Goal: Transaction & Acquisition: Purchase product/service

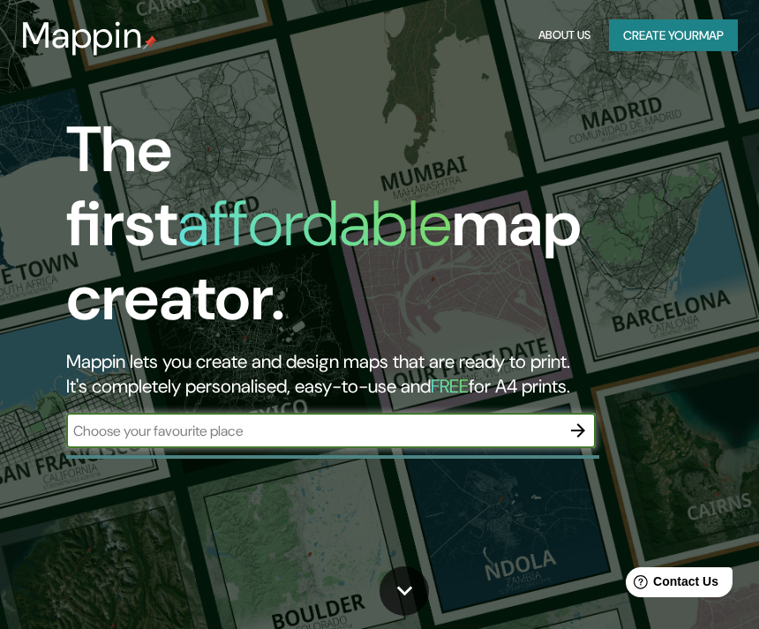
click at [525, 421] on input "text" at bounding box center [313, 431] width 494 height 20
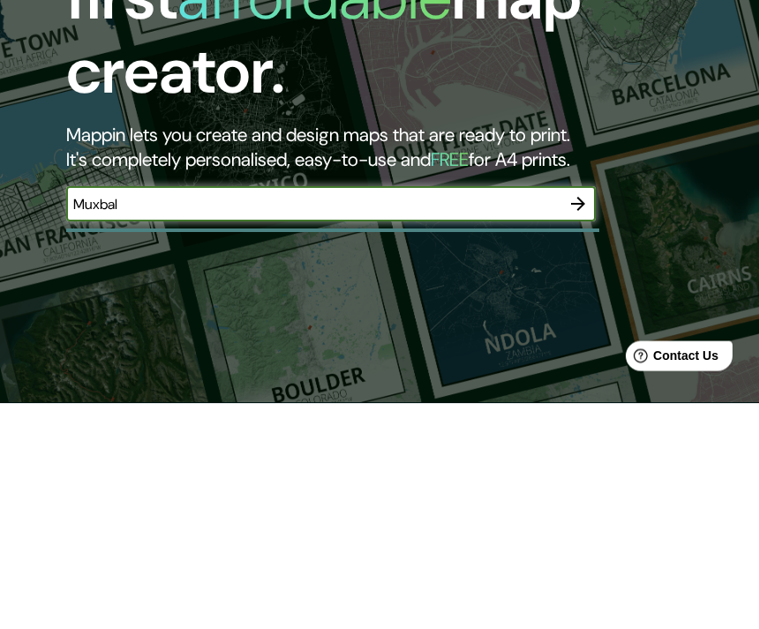
type input "Muxbal"
click at [581, 424] on icon "button" at bounding box center [578, 431] width 14 height 14
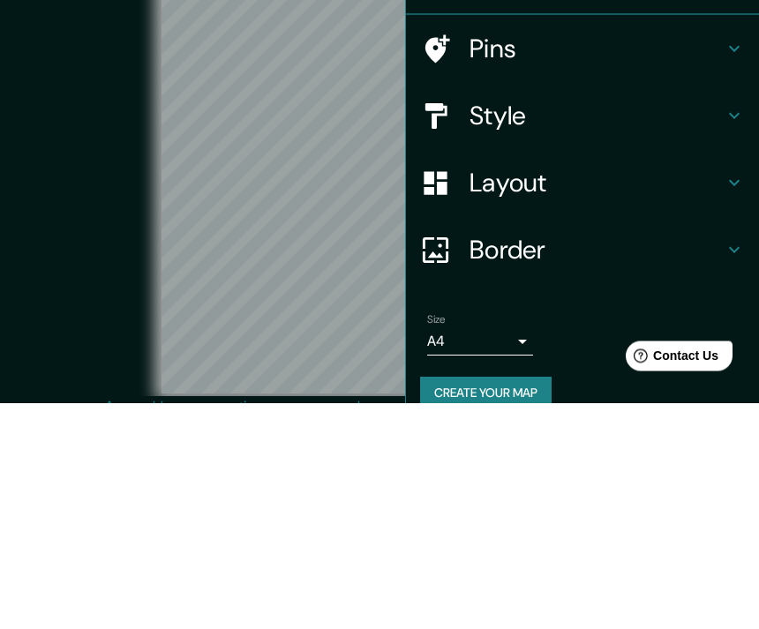
scroll to position [73, 0]
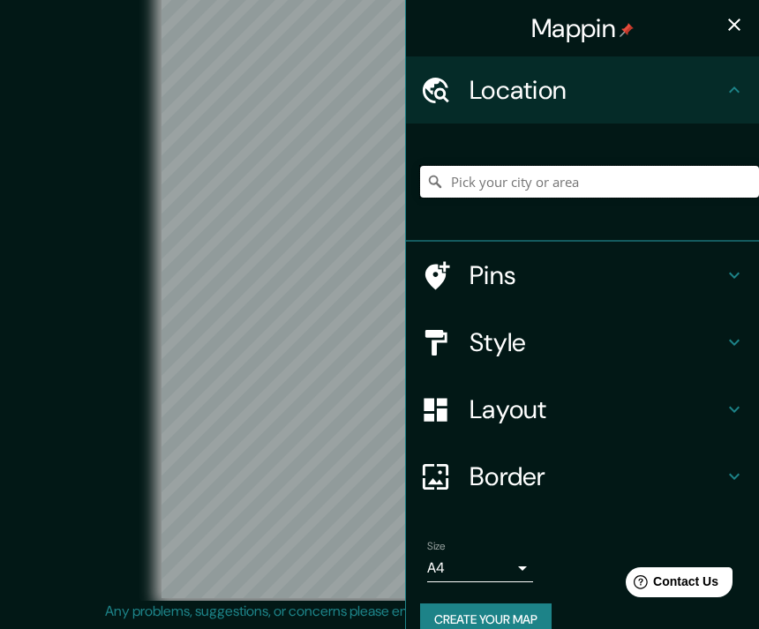
click at [594, 188] on input "Pick your city or area" at bounding box center [589, 182] width 339 height 32
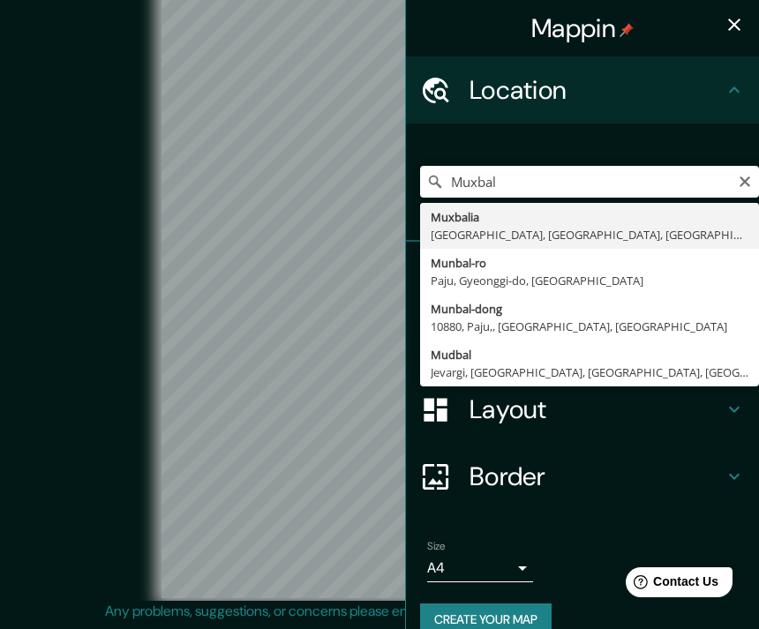
type input "Muxbalia, [GEOGRAPHIC_DATA], [GEOGRAPHIC_DATA], [GEOGRAPHIC_DATA]"
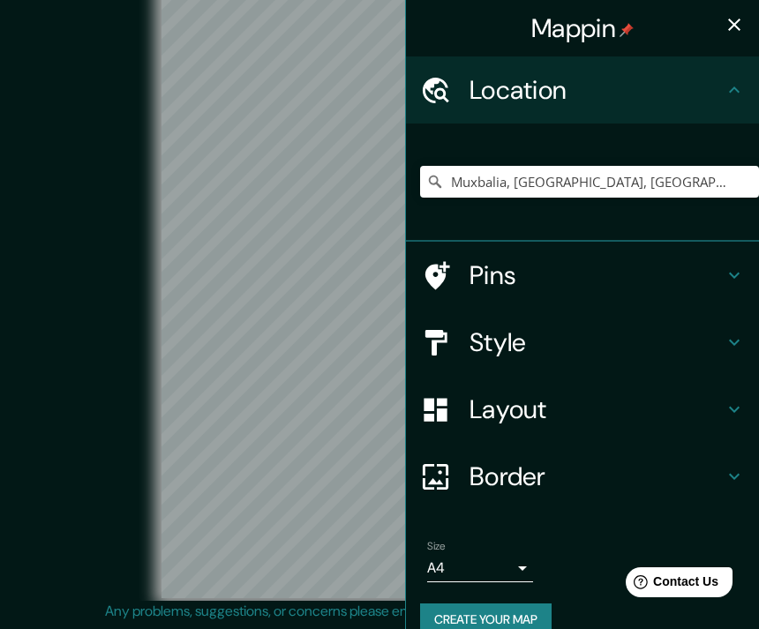
click at [738, 20] on icon "button" at bounding box center [734, 25] width 12 height 12
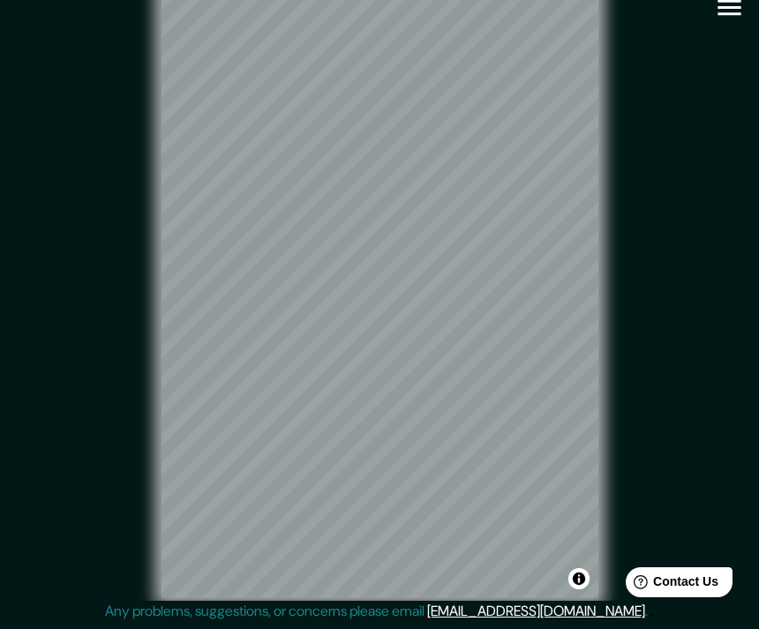
click at [703, 227] on div "© Mapbox © OpenStreetMap Improve this map" at bounding box center [379, 289] width 683 height 567
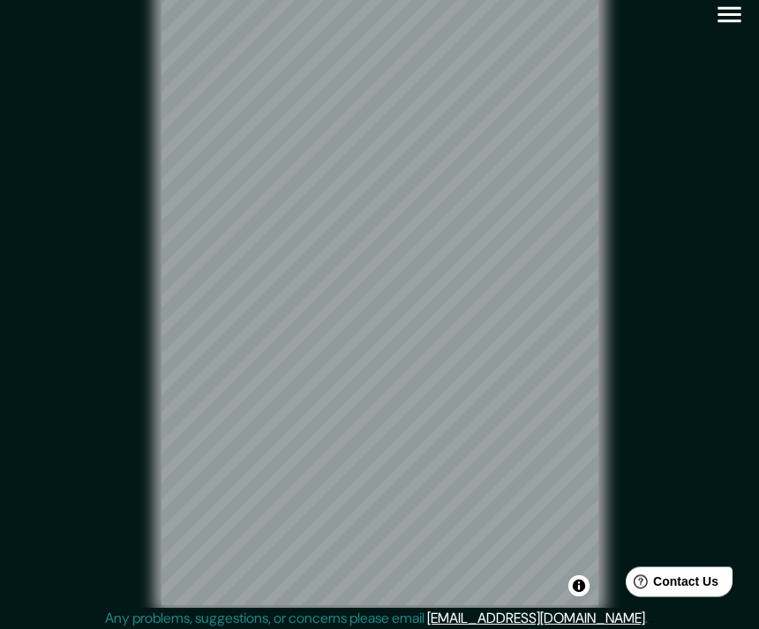
scroll to position [0, 0]
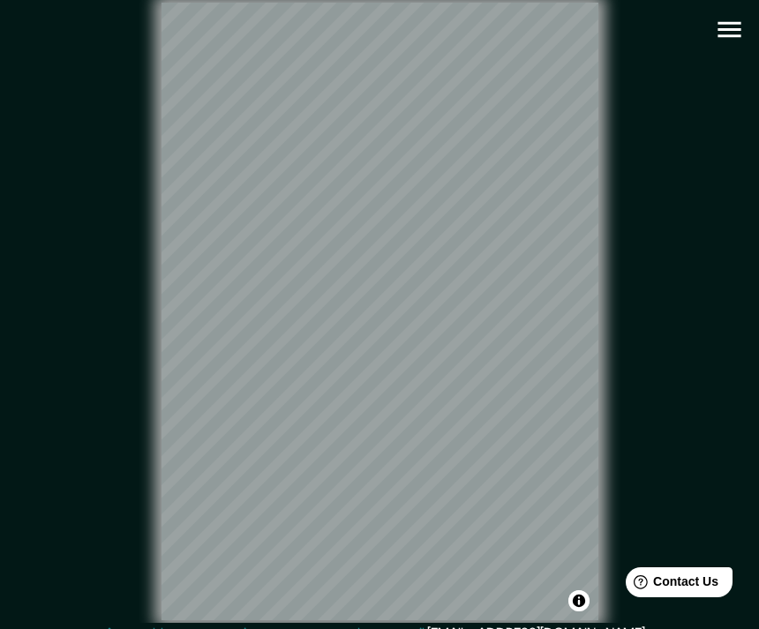
click at [724, 25] on icon "button" at bounding box center [729, 29] width 31 height 31
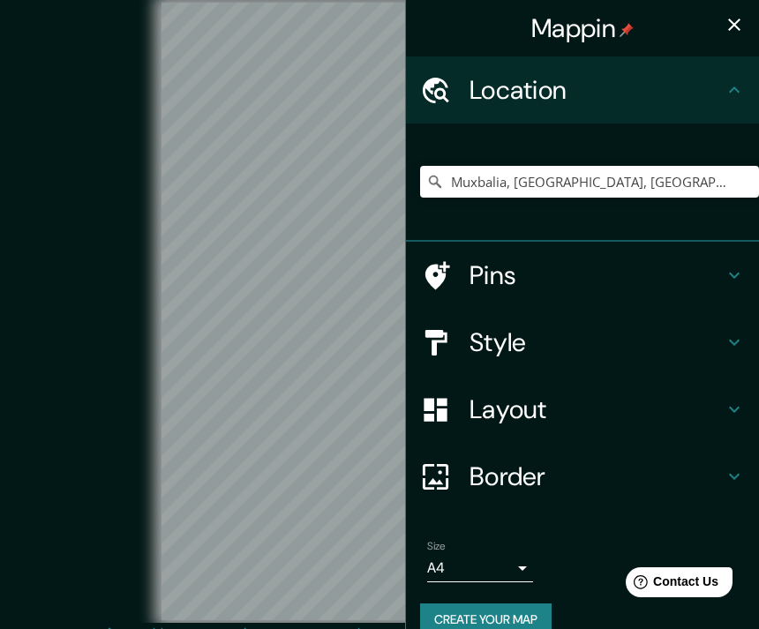
click at [561, 405] on h4 "Layout" at bounding box center [596, 410] width 254 height 32
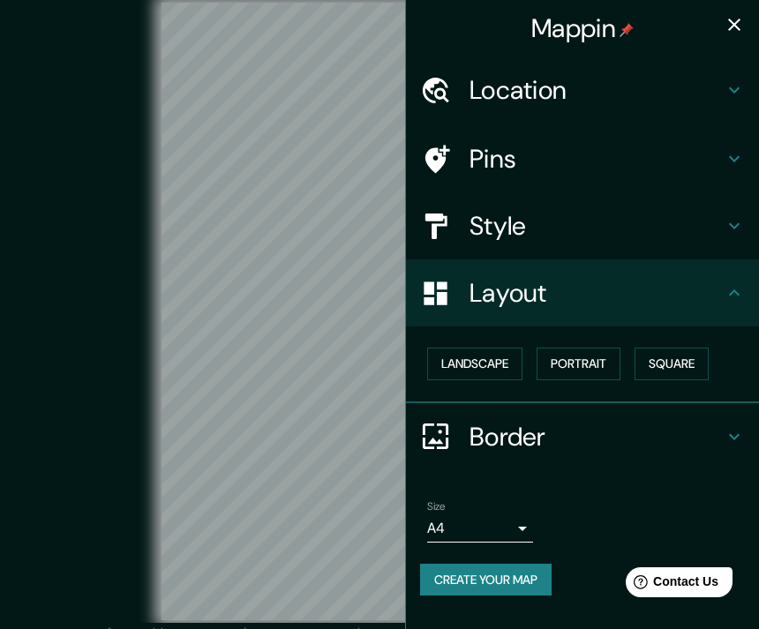
click at [677, 357] on button "Square" at bounding box center [672, 364] width 74 height 33
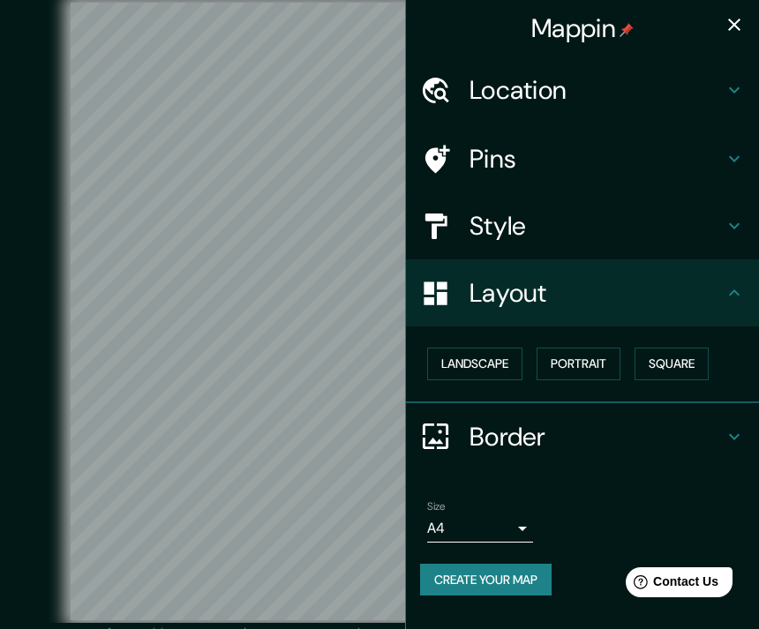
click at [727, 223] on icon at bounding box center [734, 225] width 21 height 21
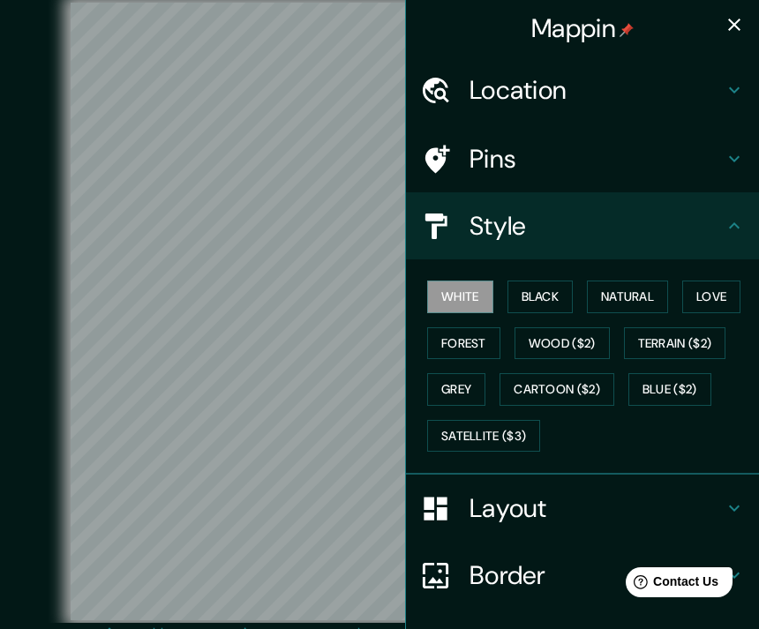
click at [473, 386] on button "Grey" at bounding box center [456, 389] width 58 height 33
click at [485, 343] on button "Forest" at bounding box center [463, 343] width 73 height 33
click at [548, 296] on button "Black" at bounding box center [540, 297] width 66 height 33
click at [633, 293] on button "Natural" at bounding box center [627, 297] width 81 height 33
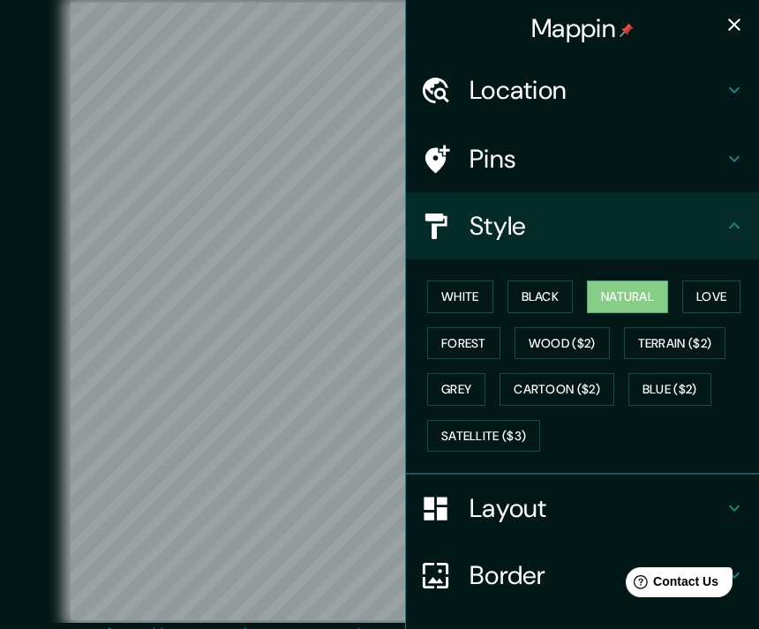
click at [715, 294] on button "Love" at bounding box center [711, 297] width 58 height 33
click at [643, 290] on button "Natural" at bounding box center [627, 297] width 81 height 33
click at [565, 289] on button "Black" at bounding box center [540, 297] width 66 height 33
click at [482, 282] on button "White" at bounding box center [460, 297] width 66 height 33
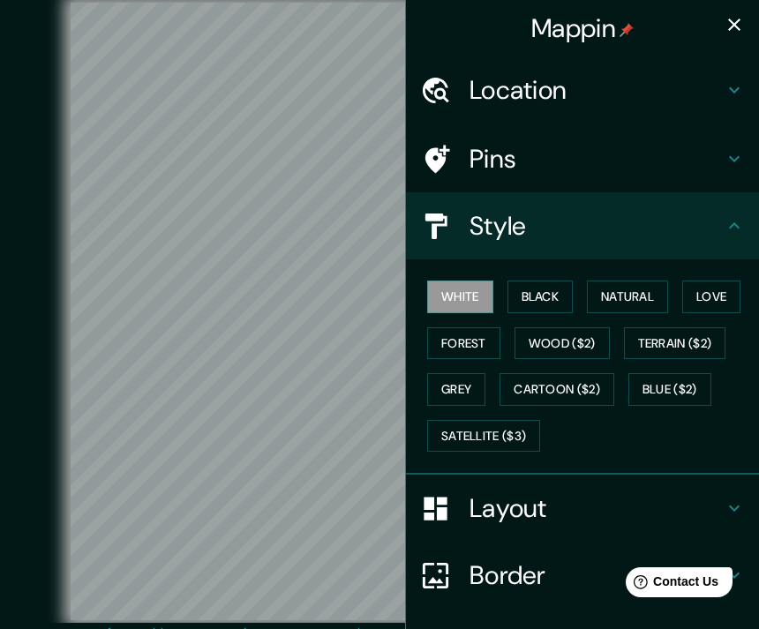
click at [636, 292] on button "Natural" at bounding box center [627, 297] width 81 height 33
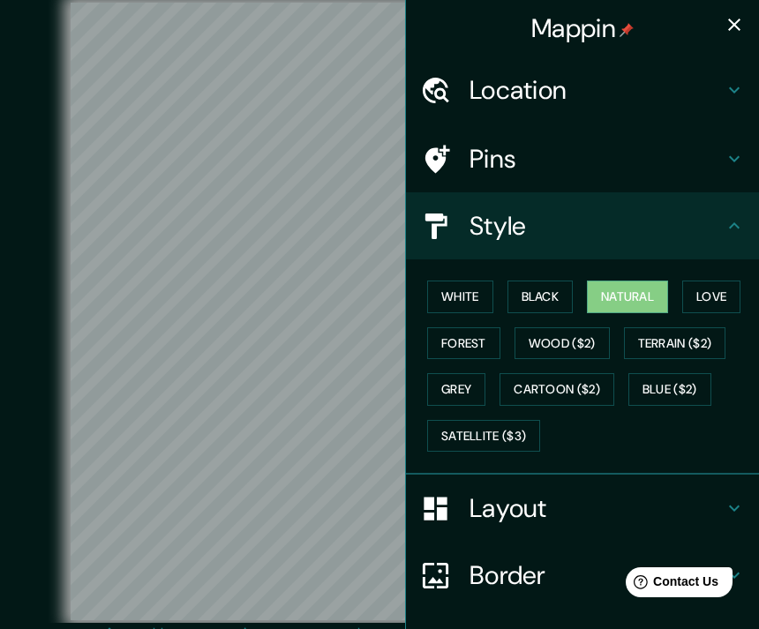
click at [738, 22] on icon "button" at bounding box center [734, 25] width 12 height 12
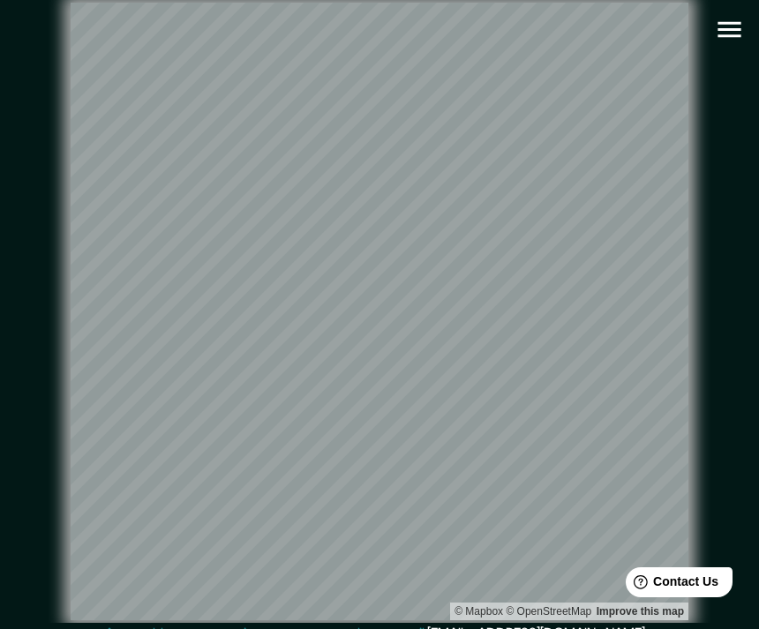
click at [732, 40] on icon "button" at bounding box center [729, 29] width 31 height 31
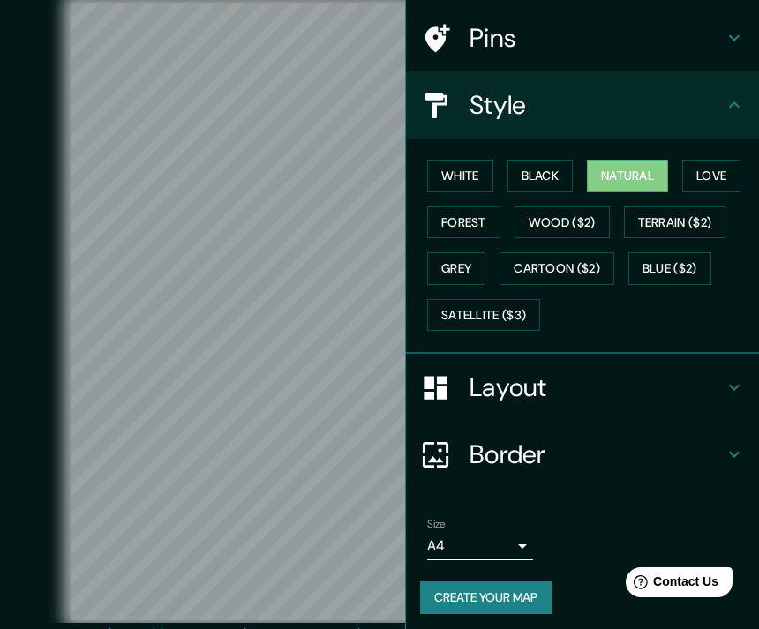
scroll to position [120, 0]
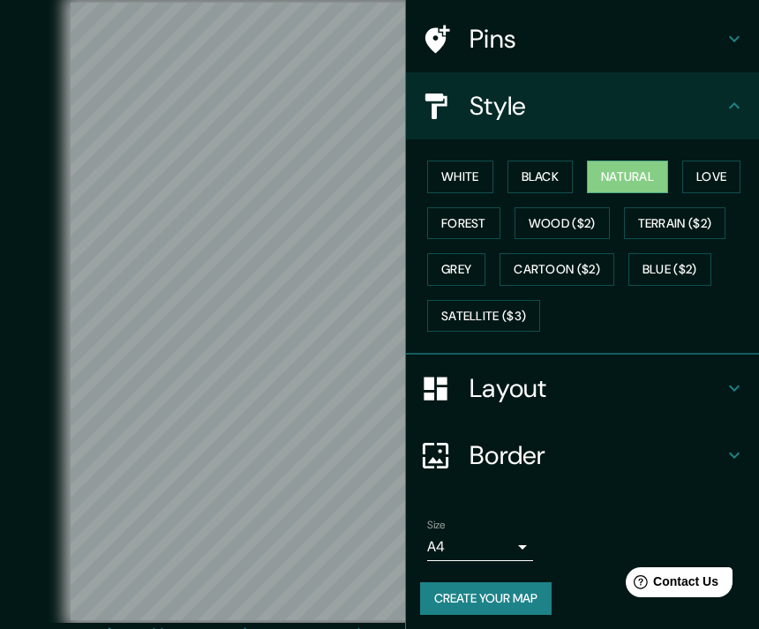
click at [521, 545] on body "Mappin Location [GEOGRAPHIC_DATA], [GEOGRAPHIC_DATA], [GEOGRAPHIC_DATA], [GEOGR…" at bounding box center [379, 314] width 759 height 629
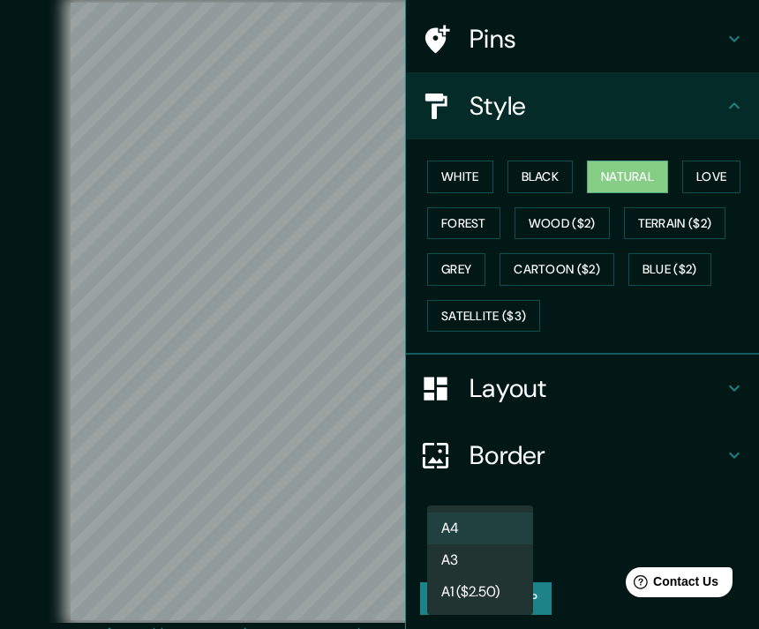
click at [565, 544] on div at bounding box center [379, 314] width 759 height 629
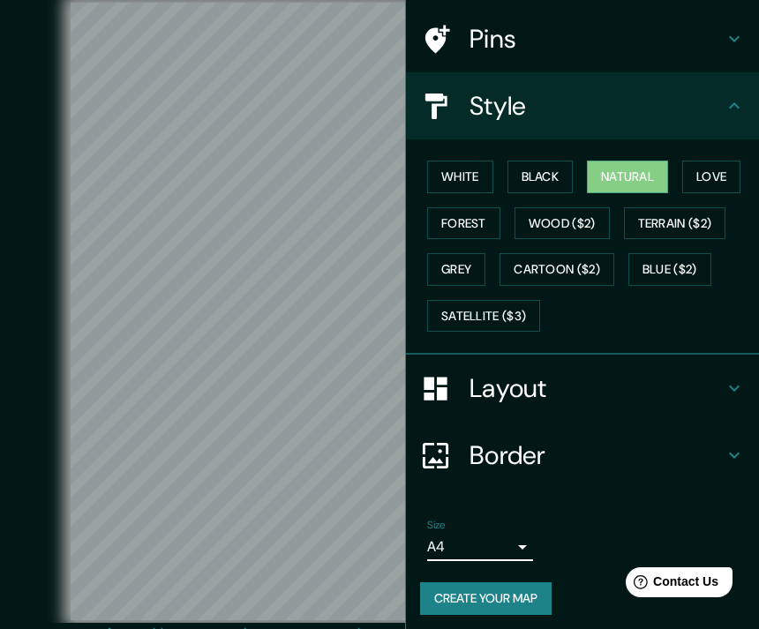
click at [523, 592] on button "Create your map" at bounding box center [485, 598] width 131 height 33
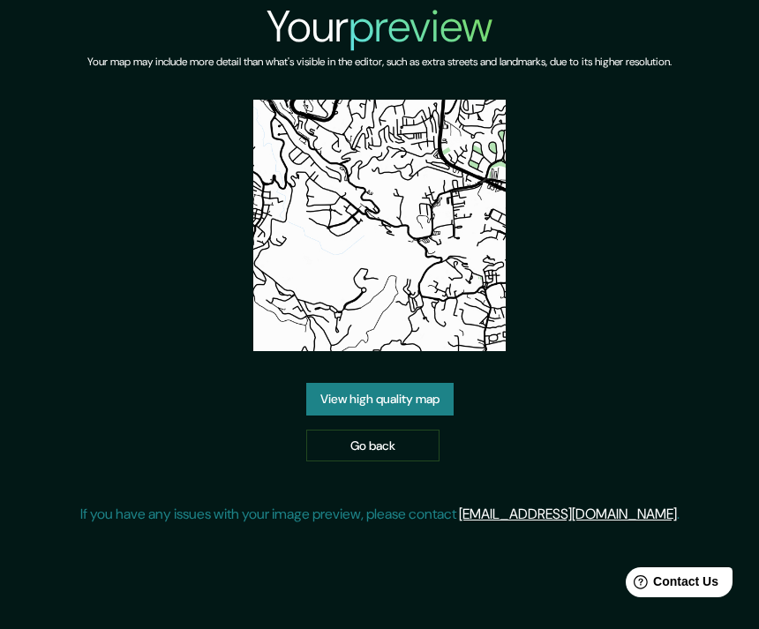
click at [425, 416] on link "View high quality map" at bounding box center [379, 399] width 147 height 33
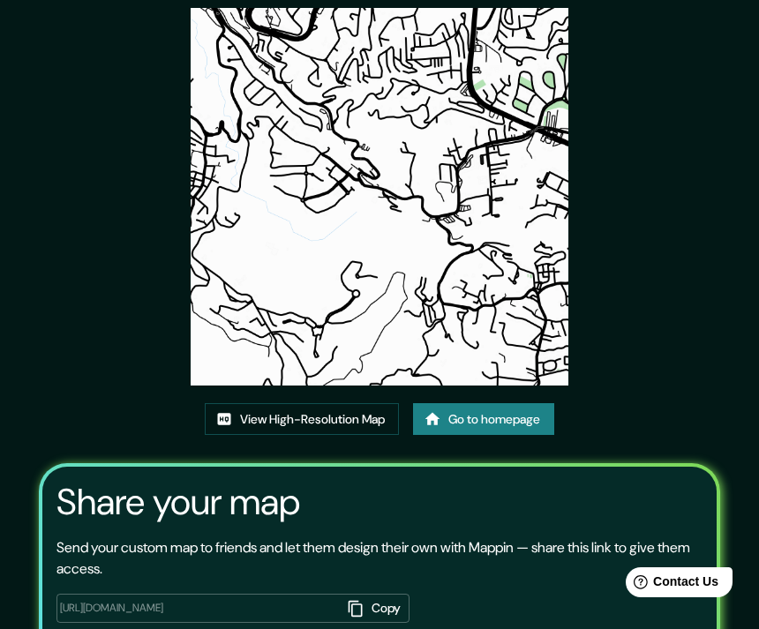
scroll to position [149, 0]
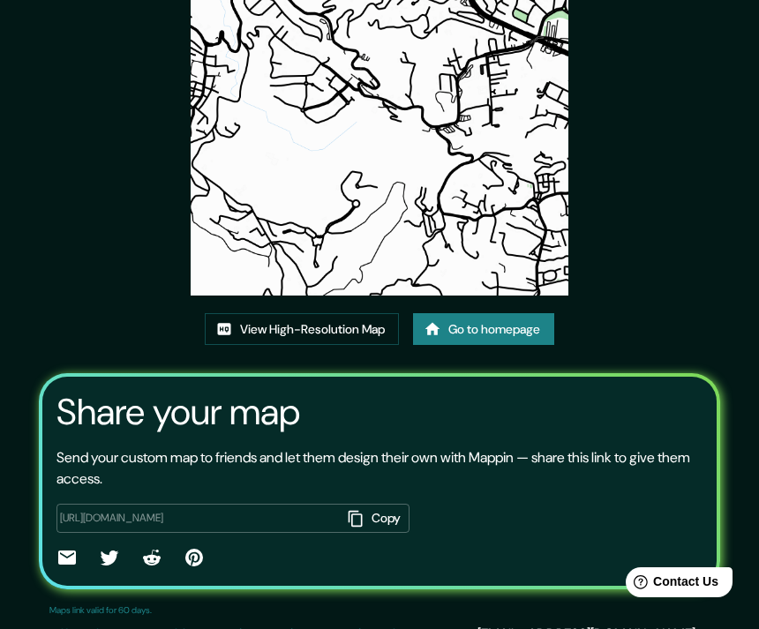
click at [352, 346] on link "View High-Resolution Map" at bounding box center [302, 329] width 194 height 33
